Goal: Browse casually: Explore the website without a specific task or goal

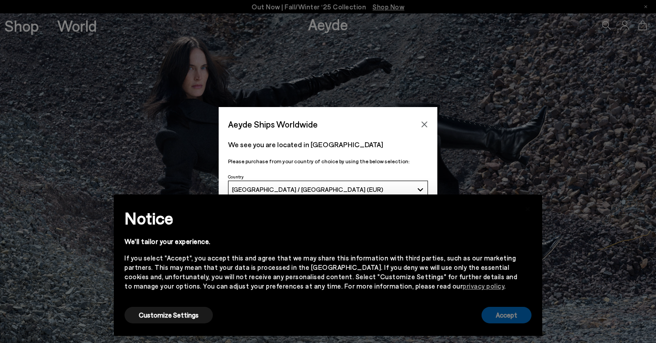
click at [506, 309] on button "Accept" at bounding box center [506, 315] width 50 height 17
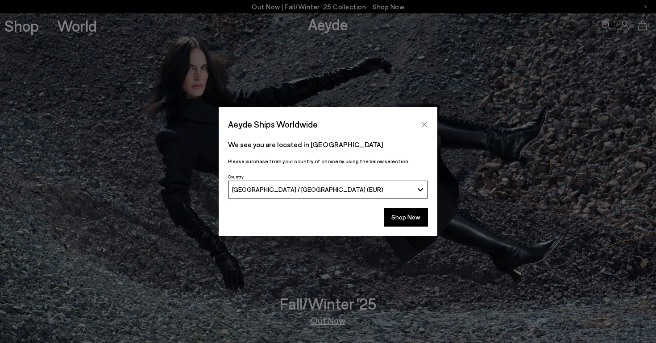
click at [422, 129] on button "Close" at bounding box center [424, 124] width 13 height 13
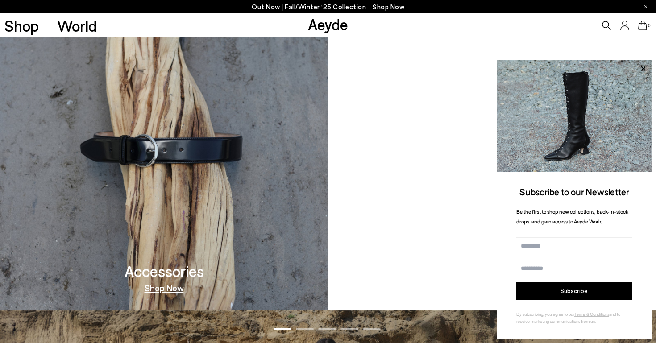
scroll to position [897, 0]
click at [479, 289] on link "Shop Now" at bounding box center [492, 288] width 39 height 9
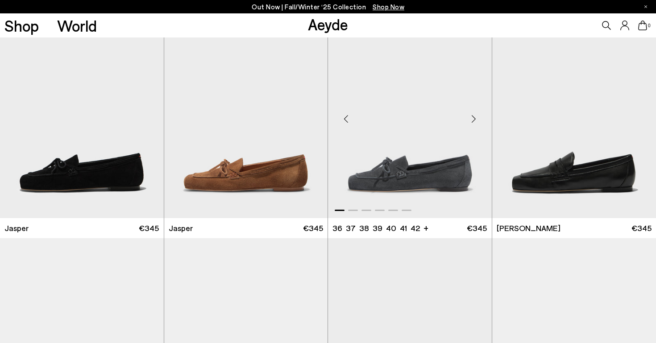
scroll to position [396, 0]
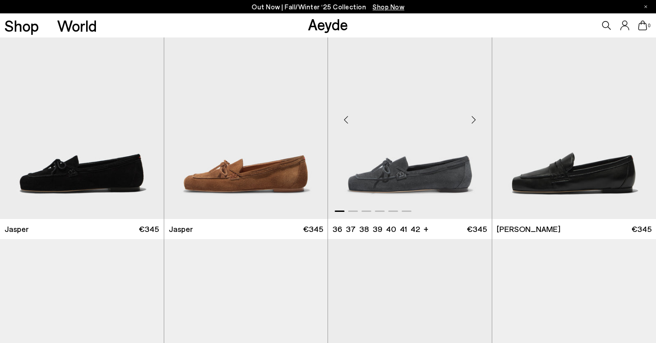
click at [471, 121] on div "Next slide" at bounding box center [473, 119] width 27 height 27
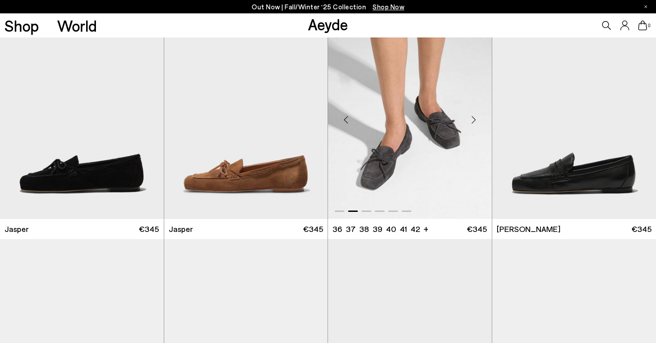
click at [472, 121] on div "Next slide" at bounding box center [473, 119] width 27 height 27
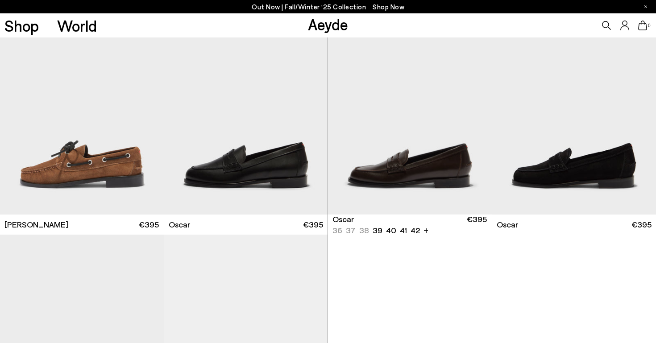
scroll to position [1090, 0]
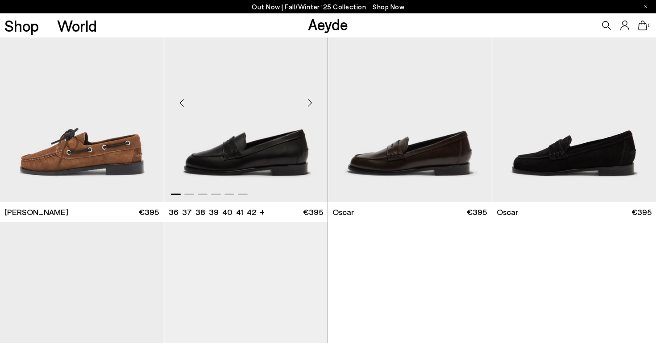
click at [310, 103] on div "Next slide" at bounding box center [309, 103] width 27 height 27
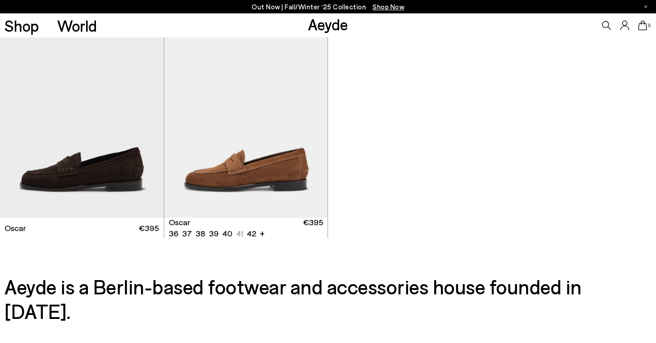
scroll to position [1304, 0]
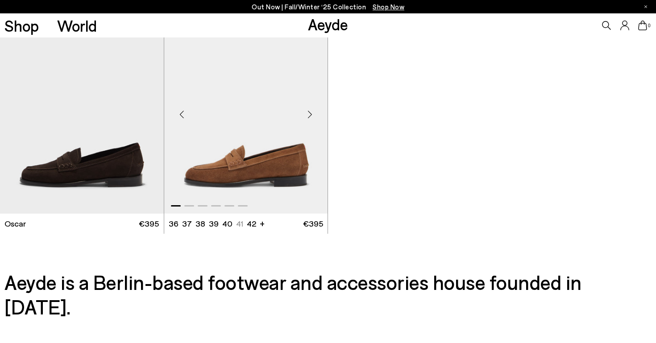
click at [311, 109] on div "Next slide" at bounding box center [309, 114] width 27 height 27
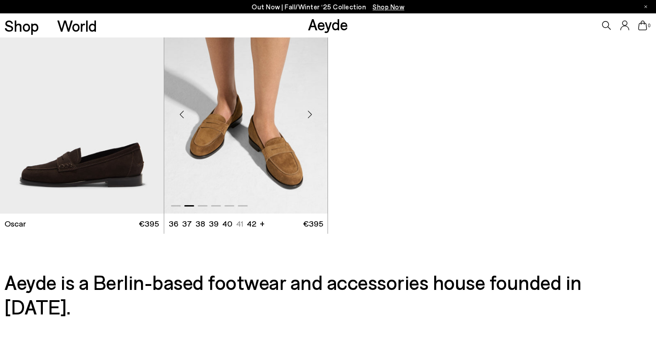
click at [311, 109] on div "Next slide" at bounding box center [309, 114] width 27 height 27
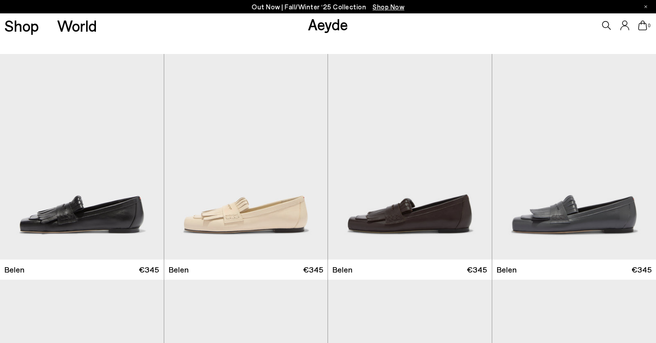
scroll to position [0, 0]
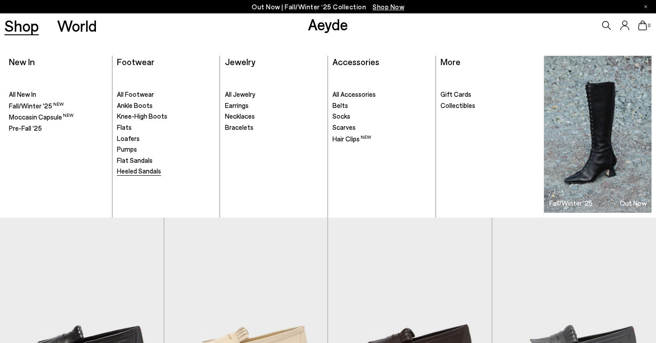
click at [136, 174] on span "Heeled Sandals" at bounding box center [139, 171] width 44 height 8
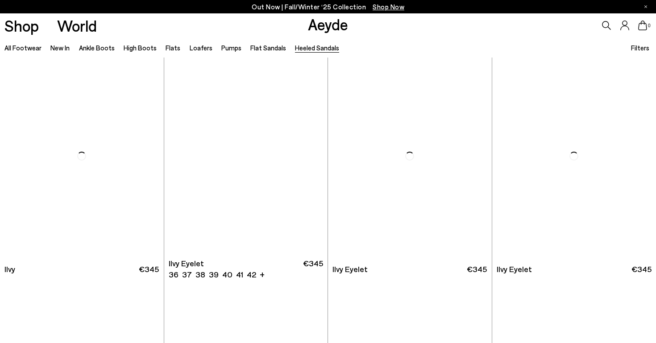
scroll to position [1361, 0]
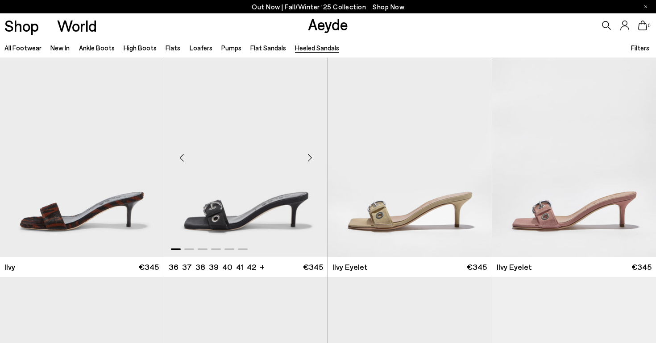
click at [312, 159] on div "Next slide" at bounding box center [309, 157] width 27 height 27
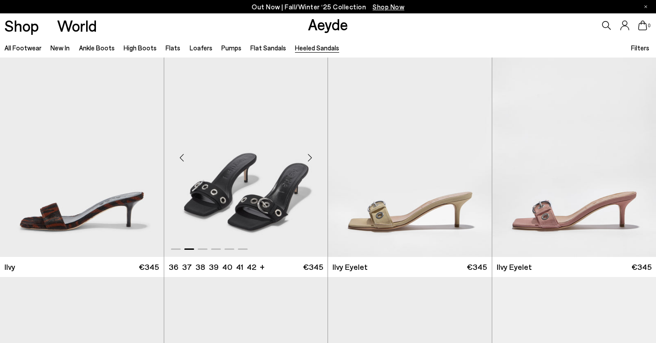
click at [312, 158] on div "Next slide" at bounding box center [309, 157] width 27 height 27
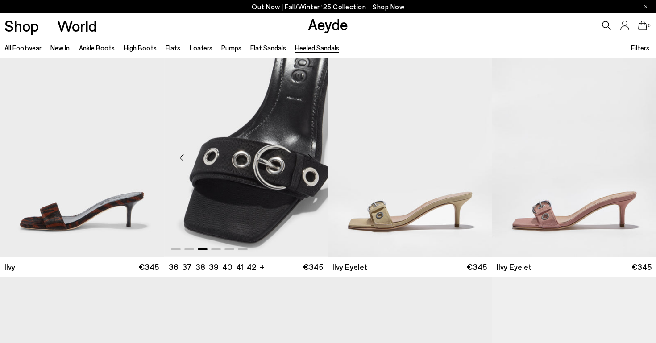
click at [312, 158] on div "Next slide" at bounding box center [309, 157] width 27 height 27
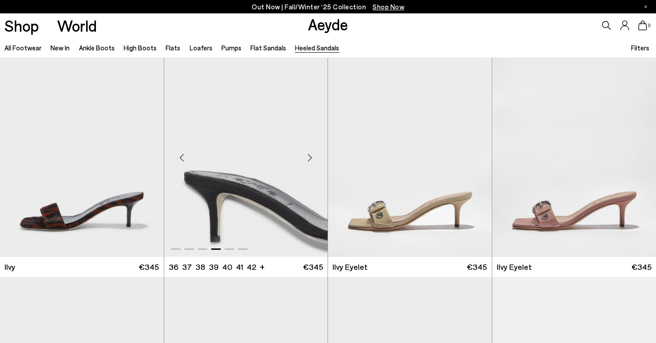
click at [312, 158] on div "Next slide" at bounding box center [309, 157] width 27 height 27
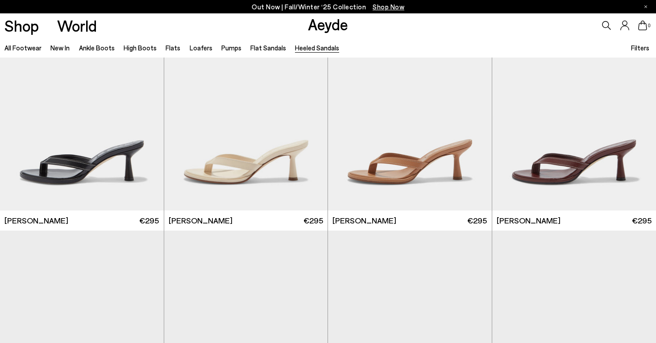
scroll to position [0, 0]
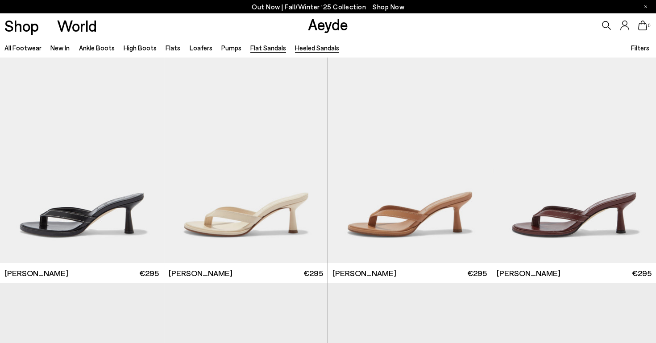
click at [265, 49] on link "Flat Sandals" at bounding box center [268, 48] width 36 height 8
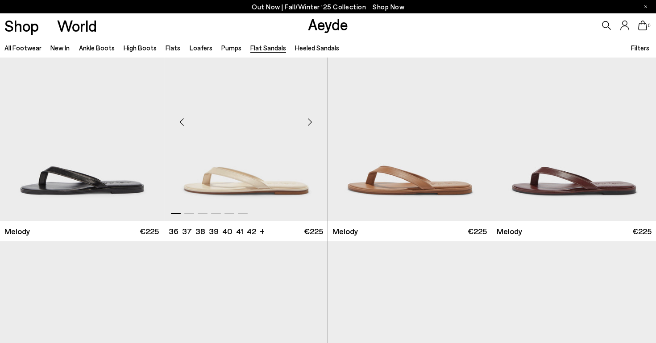
scroll to position [43, 0]
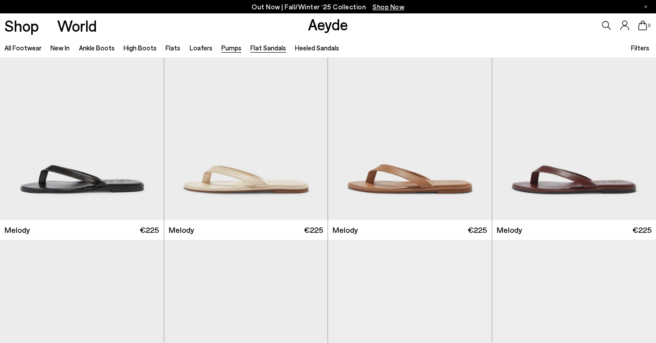
click at [221, 49] on link "Pumps" at bounding box center [231, 48] width 20 height 8
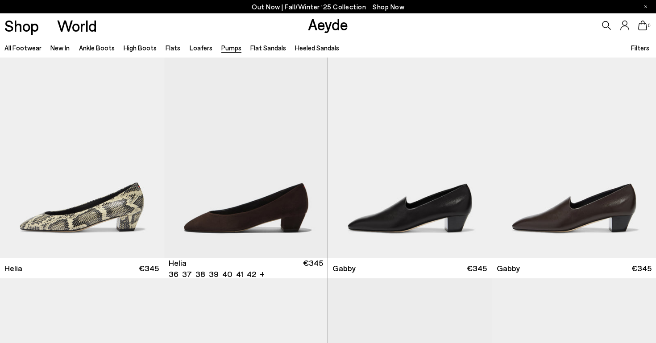
scroll to position [688, 0]
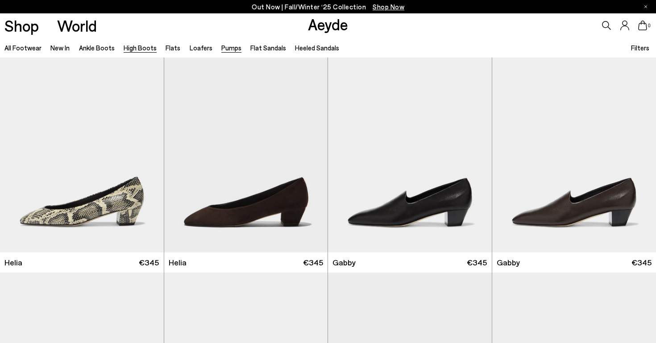
click at [127, 49] on link "High Boots" at bounding box center [140, 48] width 33 height 8
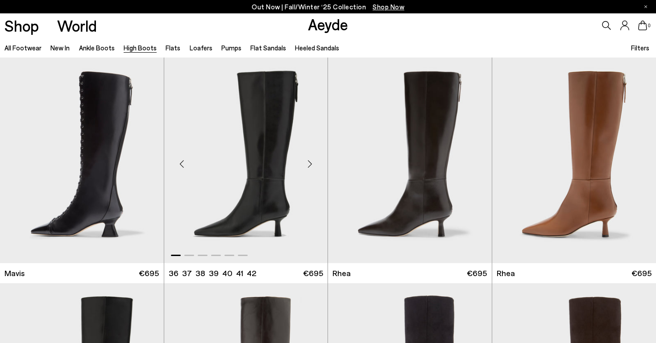
click at [311, 161] on div "Next slide" at bounding box center [309, 164] width 27 height 27
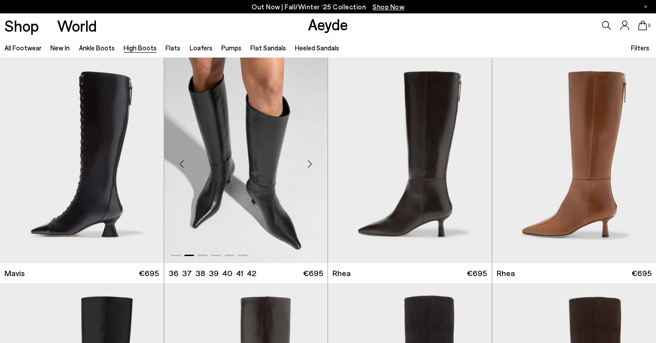
click at [311, 161] on div "Next slide" at bounding box center [309, 164] width 27 height 27
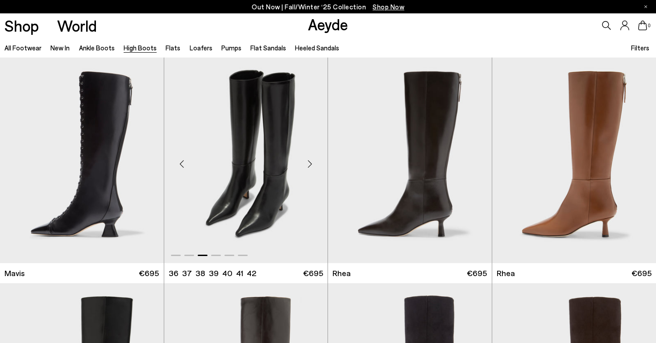
click at [311, 161] on div "Next slide" at bounding box center [309, 164] width 27 height 27
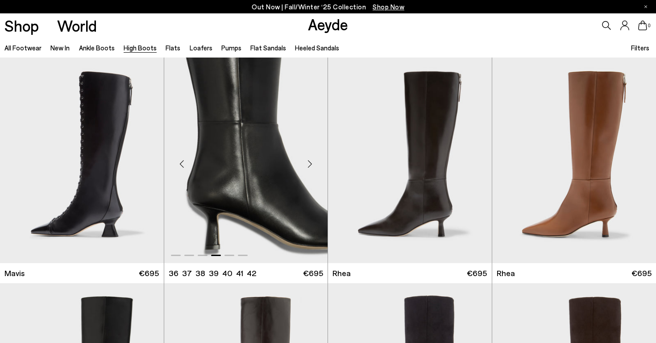
click at [311, 161] on div "Next slide" at bounding box center [309, 164] width 27 height 27
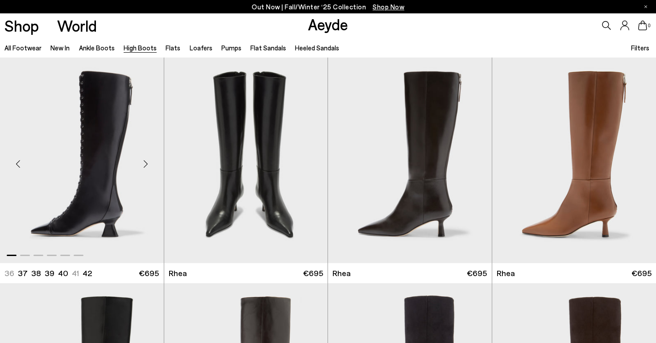
click at [147, 158] on div "Next slide" at bounding box center [146, 164] width 27 height 27
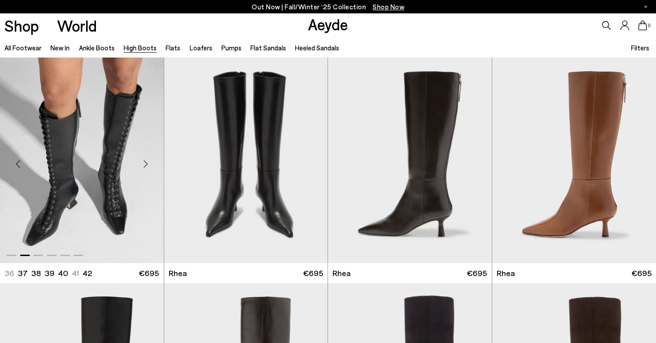
click at [147, 160] on div "Next slide" at bounding box center [146, 164] width 27 height 27
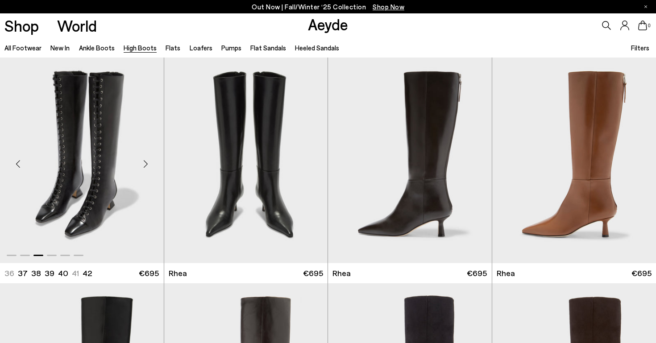
click at [147, 160] on div "Next slide" at bounding box center [146, 164] width 27 height 27
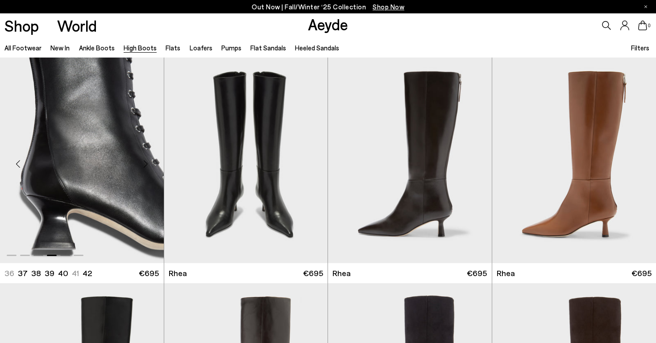
click at [147, 160] on div "Next slide" at bounding box center [146, 164] width 27 height 27
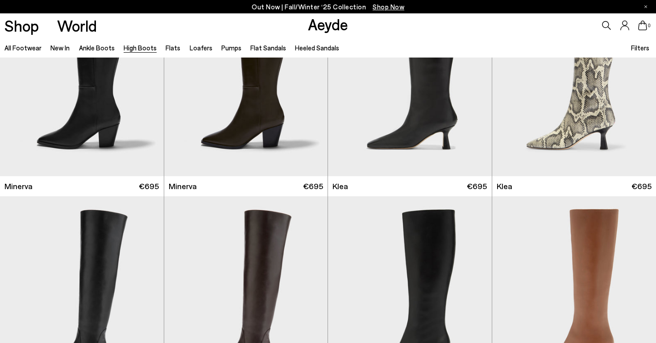
scroll to position [559, 0]
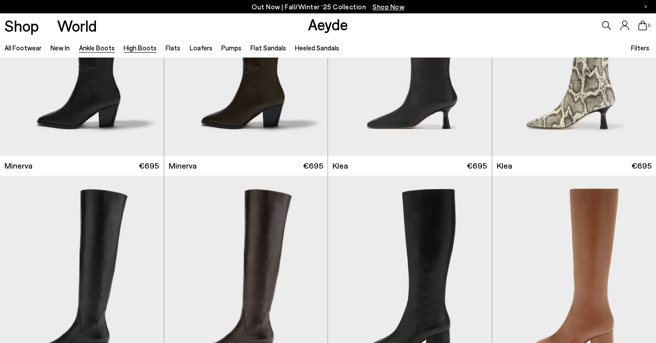
click at [87, 49] on link "Ankle Boots" at bounding box center [97, 48] width 36 height 8
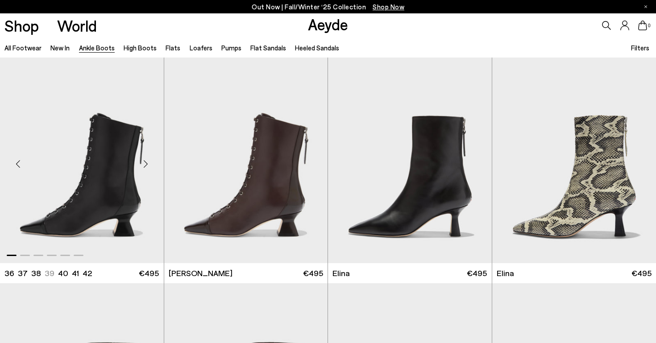
click at [145, 163] on div "Next slide" at bounding box center [146, 164] width 27 height 27
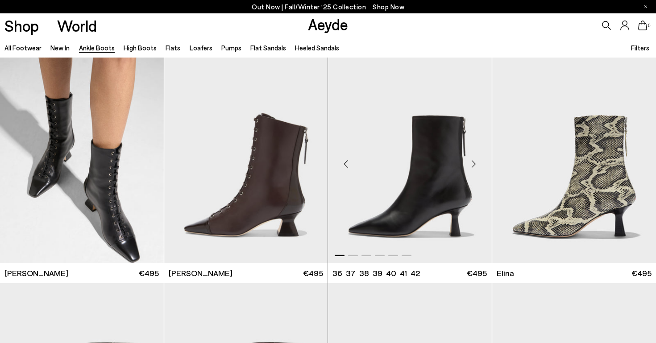
click at [475, 168] on div "Next slide" at bounding box center [473, 164] width 27 height 27
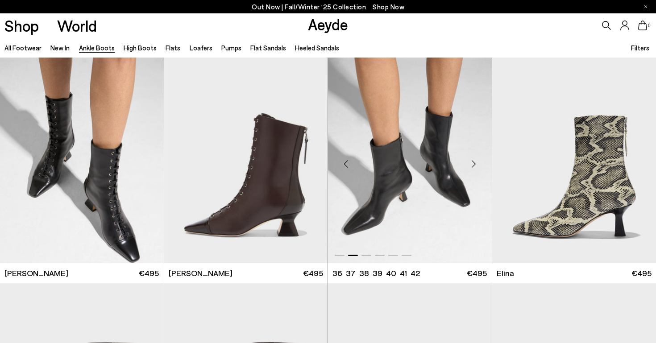
click at [475, 168] on div "Next slide" at bounding box center [473, 164] width 27 height 27
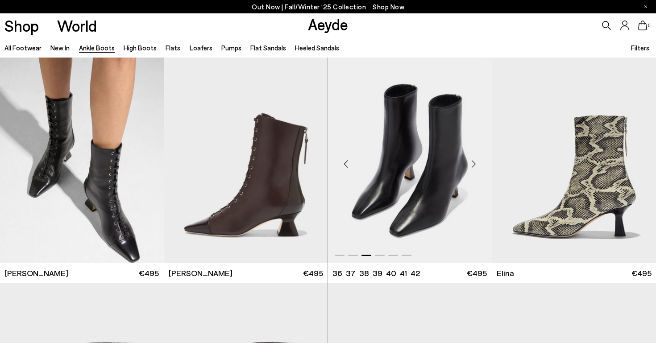
click at [475, 168] on div "Next slide" at bounding box center [473, 164] width 27 height 27
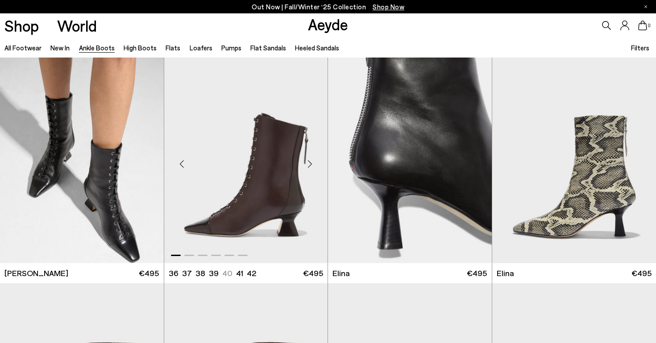
click at [308, 164] on div "Next slide" at bounding box center [309, 164] width 27 height 27
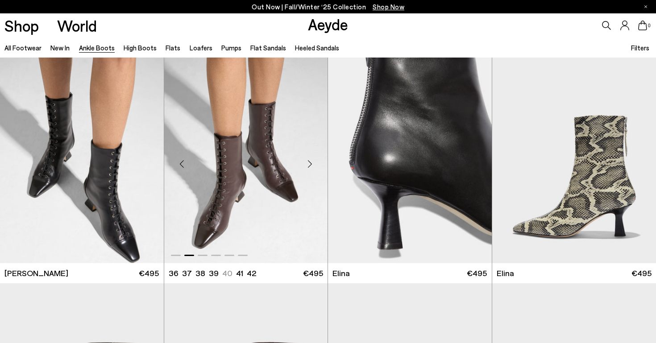
click at [309, 164] on div "Next slide" at bounding box center [309, 164] width 27 height 27
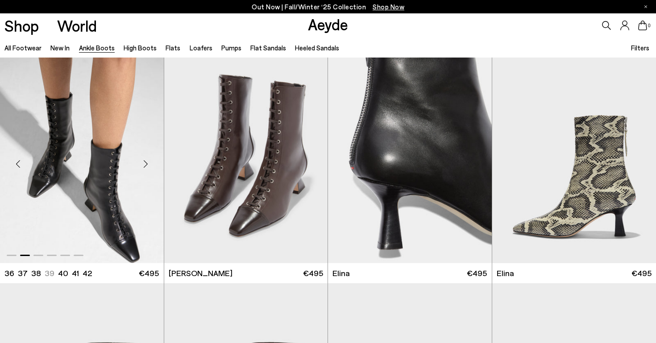
click at [142, 159] on div "Next slide" at bounding box center [146, 164] width 27 height 27
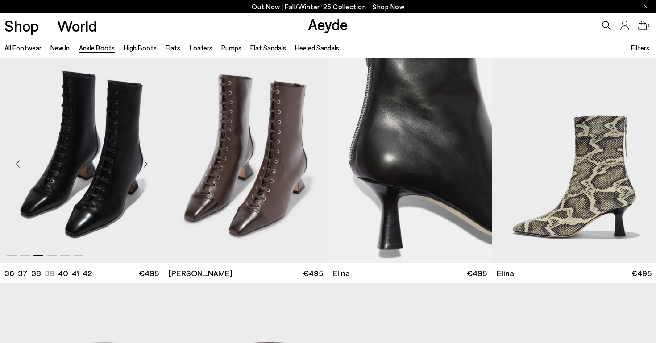
click at [143, 159] on div "Next slide" at bounding box center [146, 164] width 27 height 27
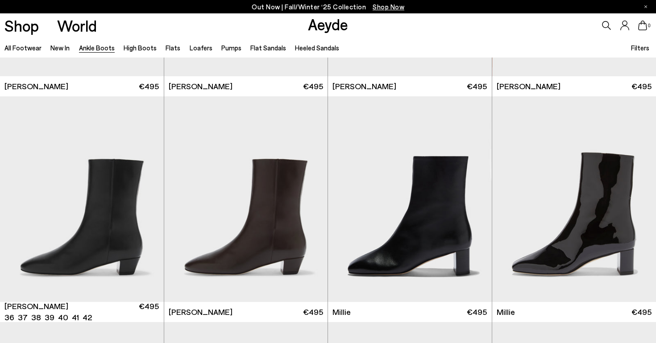
scroll to position [1548, 0]
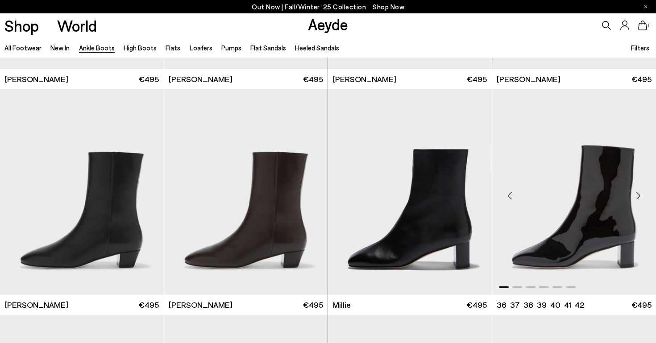
click at [639, 194] on div "Next slide" at bounding box center [638, 195] width 27 height 27
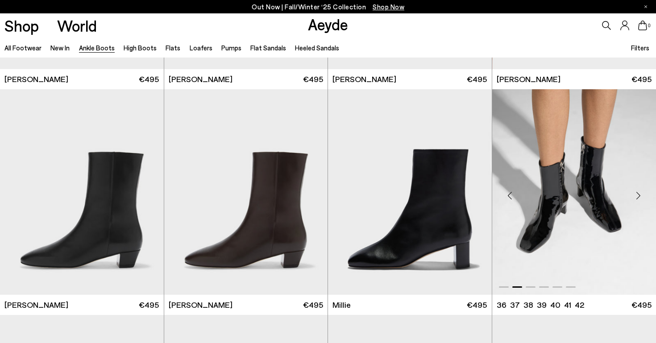
click at [639, 194] on div "Next slide" at bounding box center [638, 195] width 27 height 27
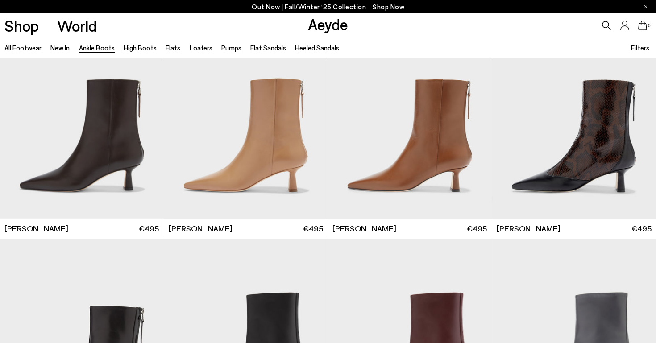
scroll to position [2074, 0]
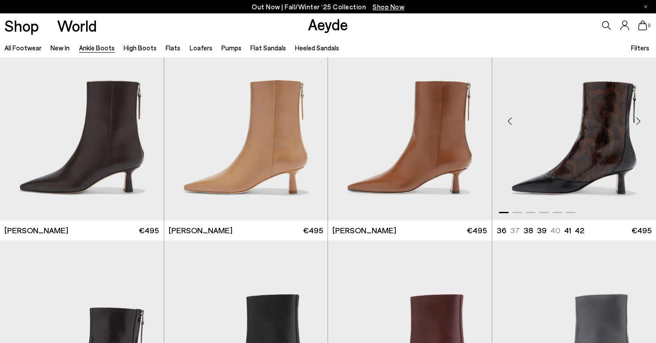
click at [641, 124] on div "Next slide" at bounding box center [638, 121] width 27 height 27
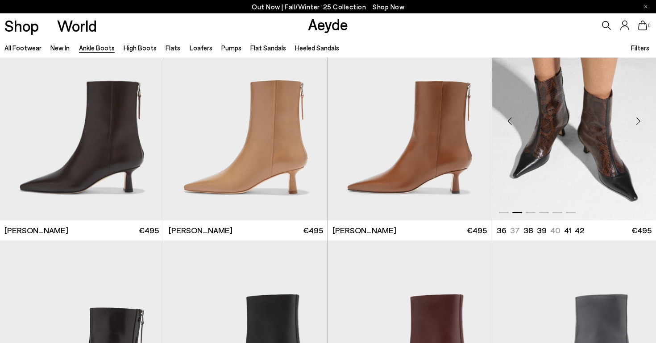
click at [641, 124] on div "Next slide" at bounding box center [638, 121] width 27 height 27
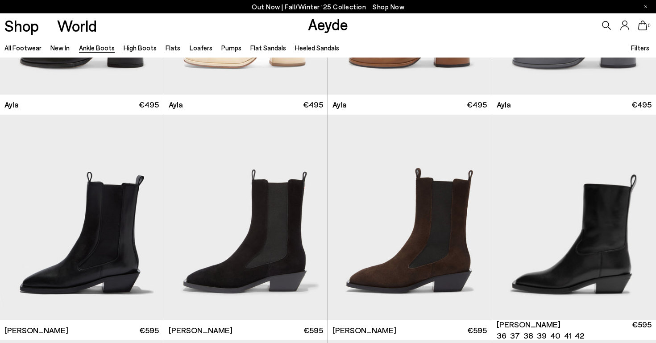
scroll to position [2687, 0]
